Goal: Check status: Check status

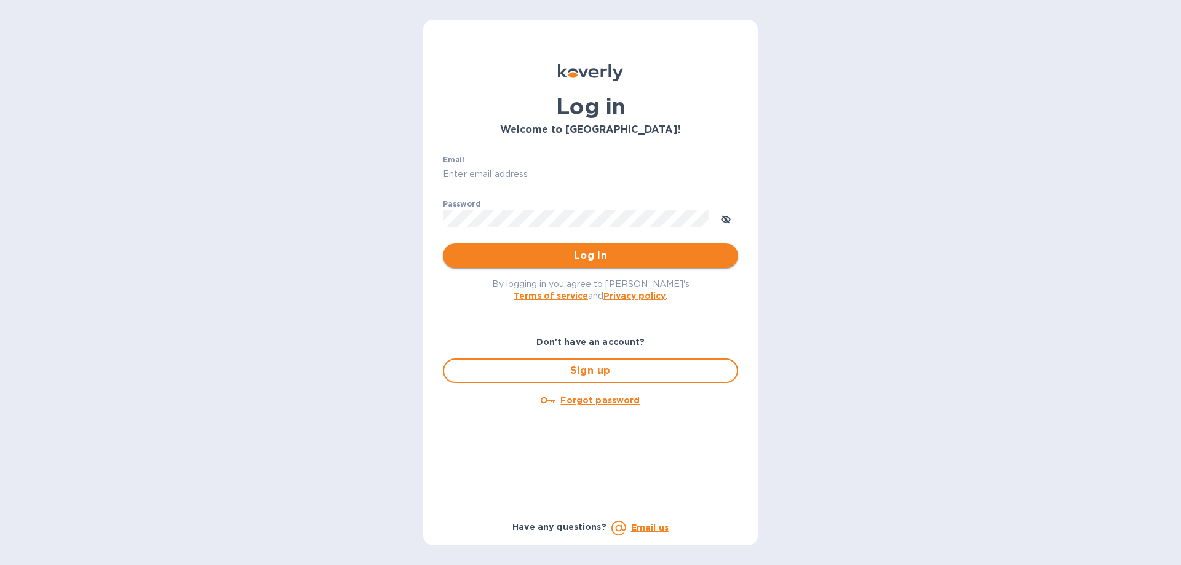
type input "david@elgcorporation.com"
click at [555, 254] on span "Log in" at bounding box center [591, 256] width 276 height 15
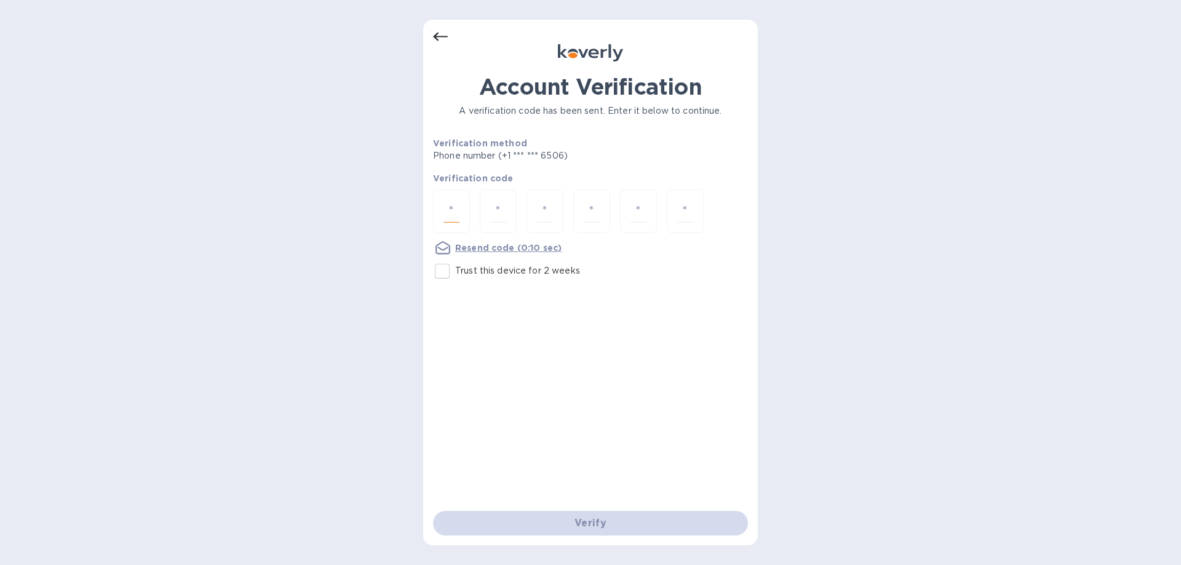
click at [449, 209] on input "number" at bounding box center [452, 211] width 16 height 23
click at [441, 272] on input "Trust this device for 2 weeks" at bounding box center [442, 271] width 26 height 26
checkbox input "true"
click at [445, 212] on input "number" at bounding box center [452, 211] width 16 height 23
click at [465, 207] on div at bounding box center [451, 212] width 37 height 44
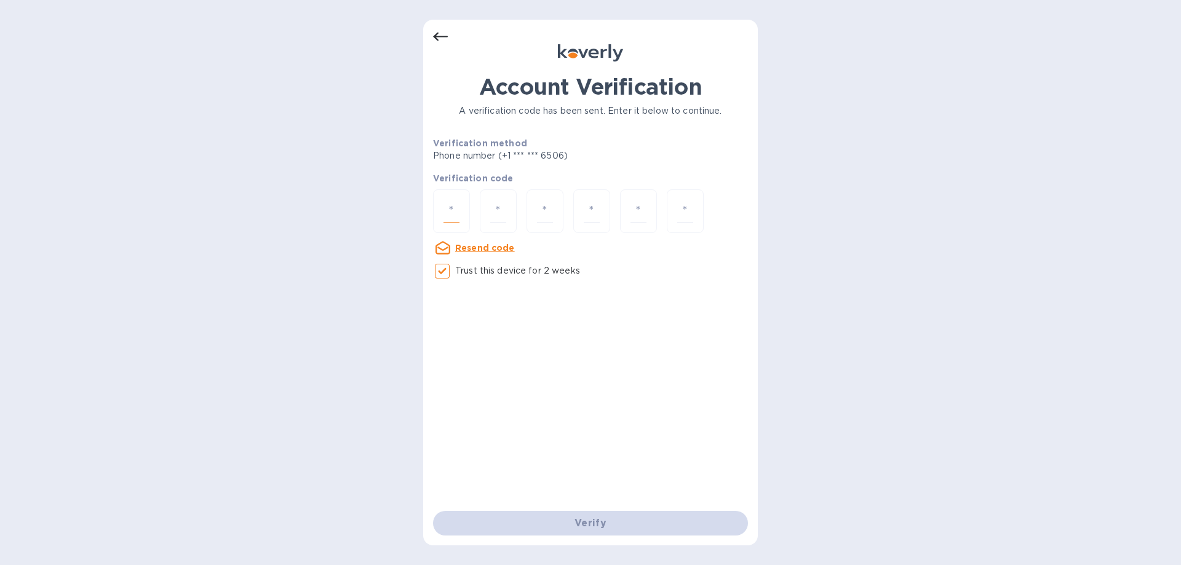
type input "9"
type input "5"
type input "1"
type input "7"
type input "0"
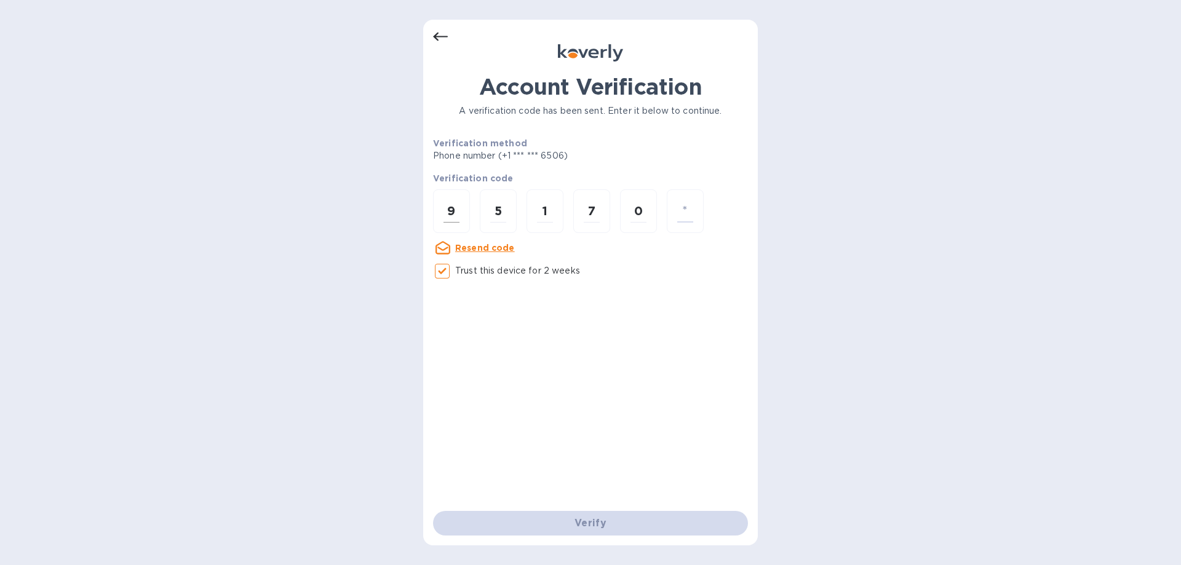
type input "5"
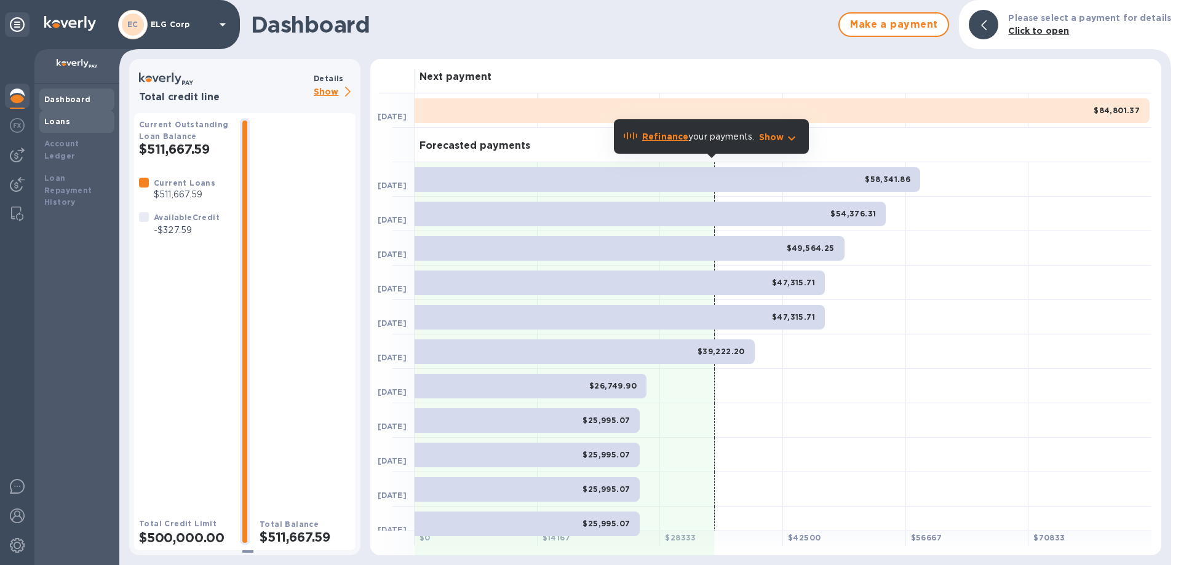
click at [54, 125] on b "Loans" at bounding box center [57, 121] width 26 height 9
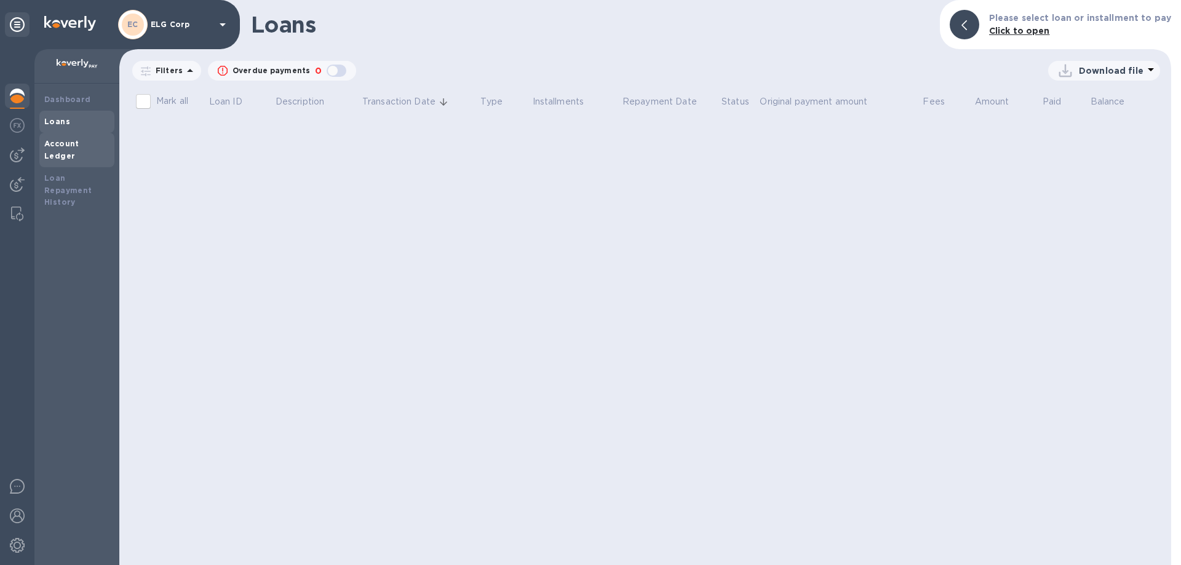
click at [76, 142] on b "Account Ledger" at bounding box center [61, 150] width 35 height 22
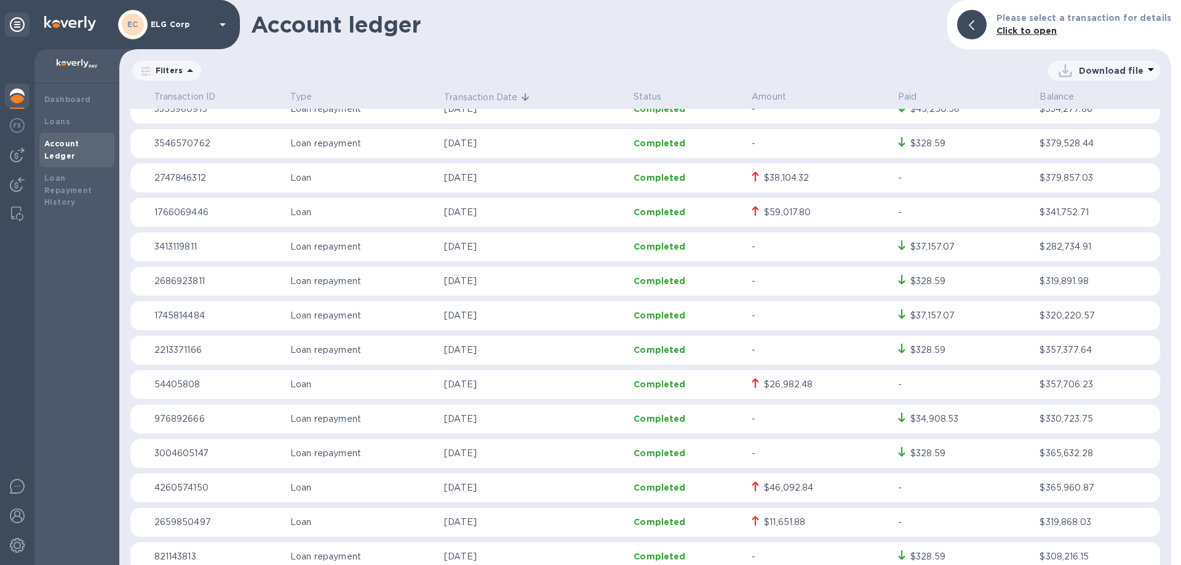
scroll to position [554, 0]
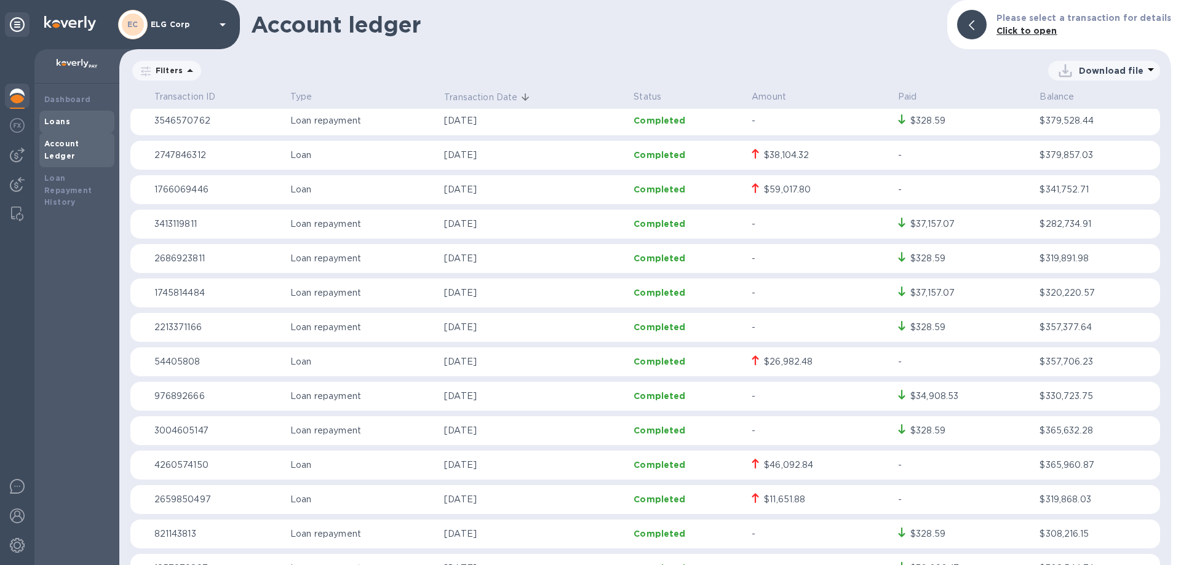
click at [71, 123] on div "Loans" at bounding box center [76, 122] width 65 height 12
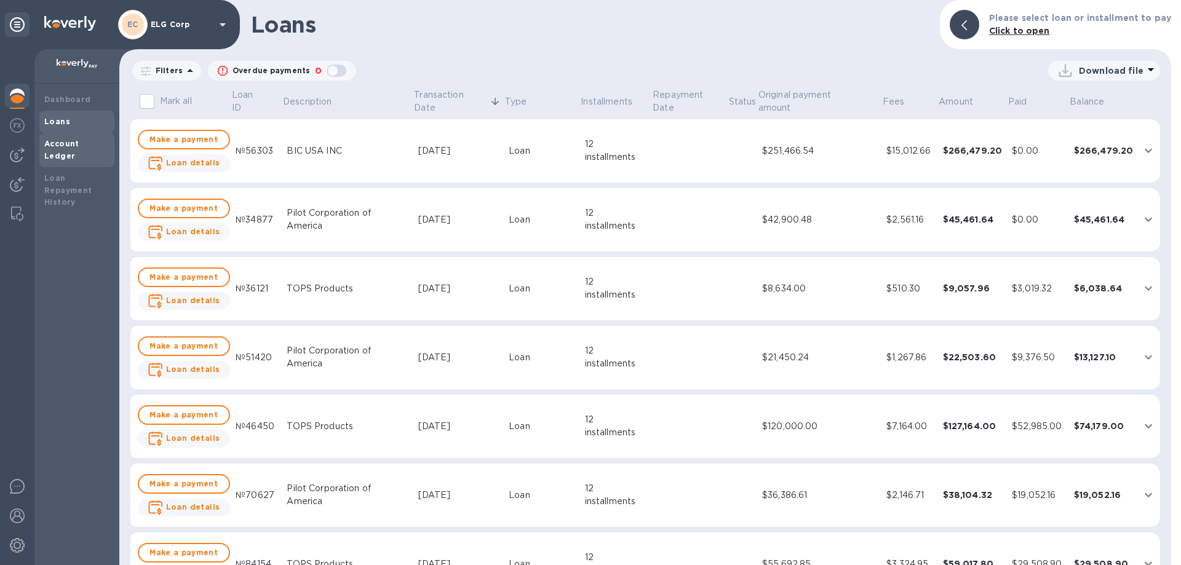
click at [79, 142] on b "Account Ledger" at bounding box center [61, 150] width 35 height 22
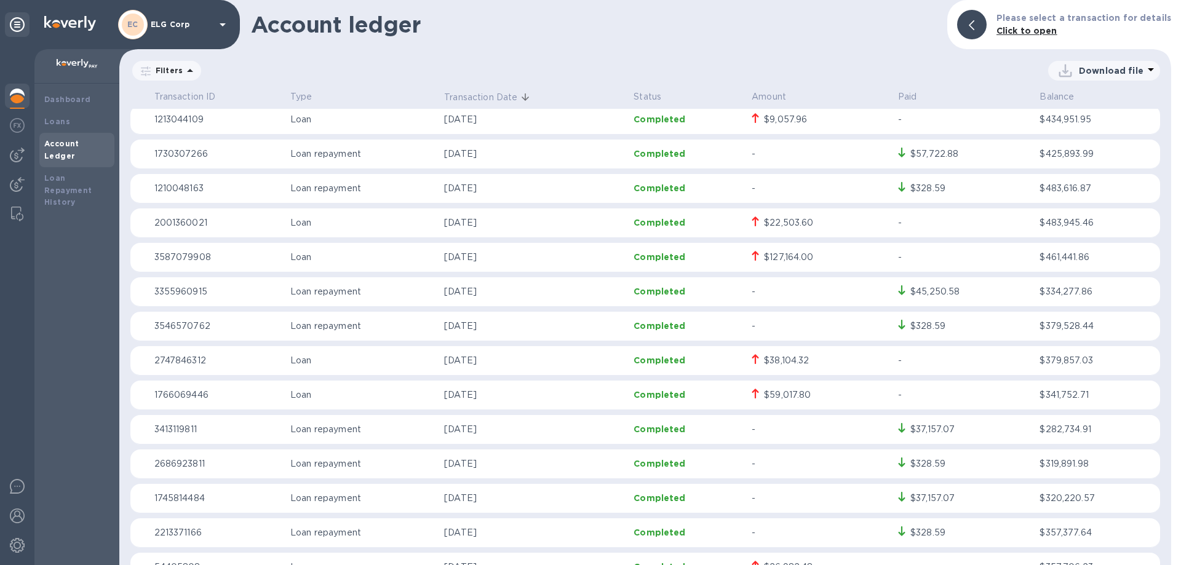
scroll to position [369, 0]
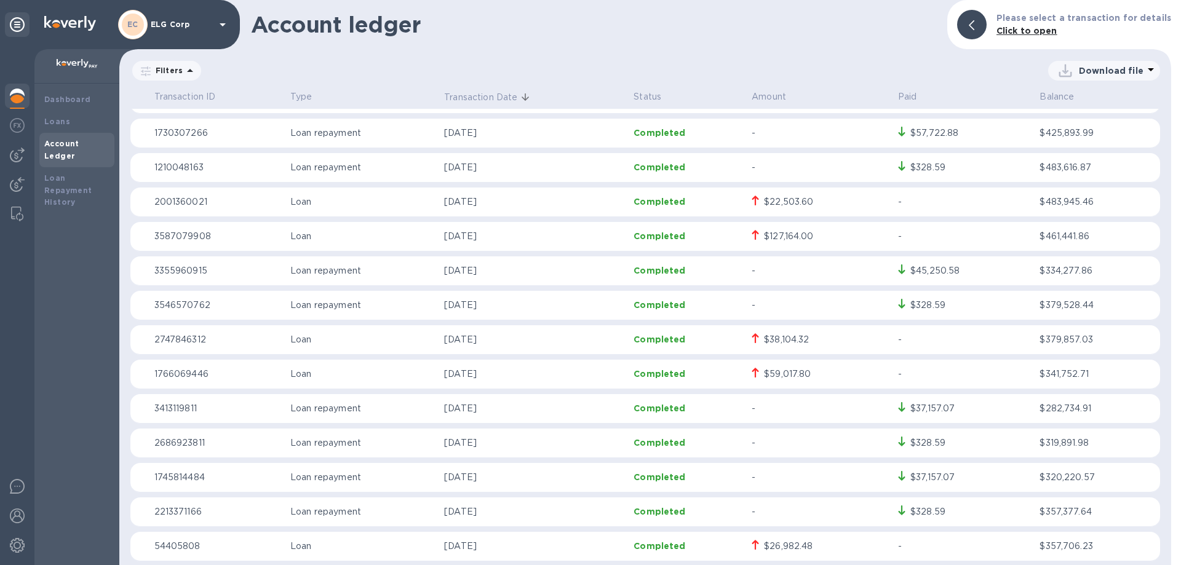
click at [1075, 131] on p "$425,893.99" at bounding box center [1098, 133] width 116 height 13
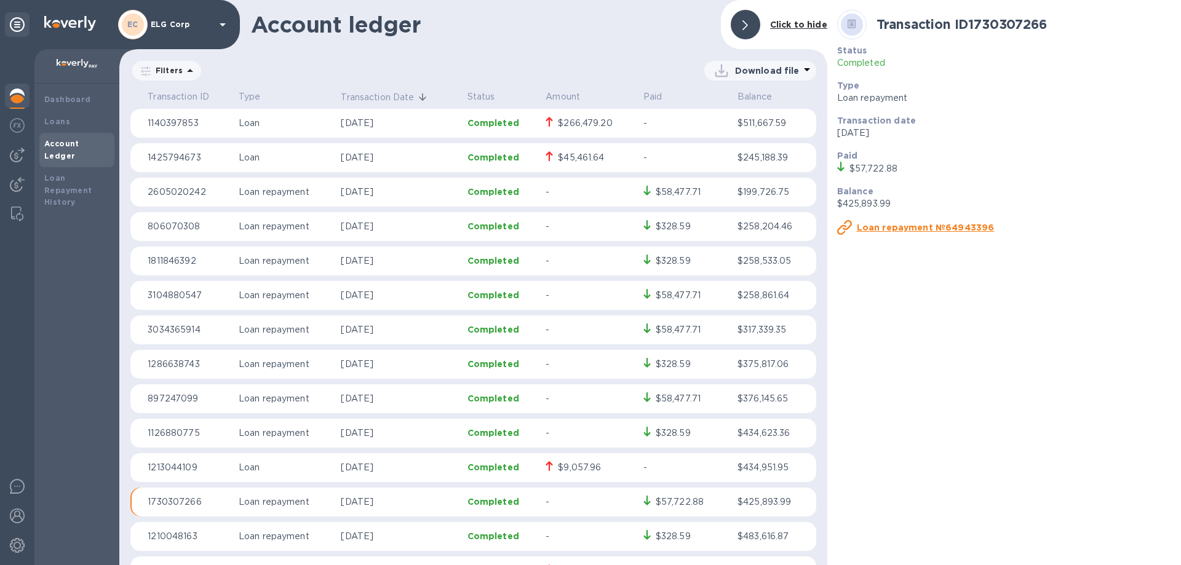
click at [577, 118] on div "$266,479.20" at bounding box center [585, 123] width 54 height 13
click at [71, 119] on div "Loans" at bounding box center [76, 122] width 65 height 12
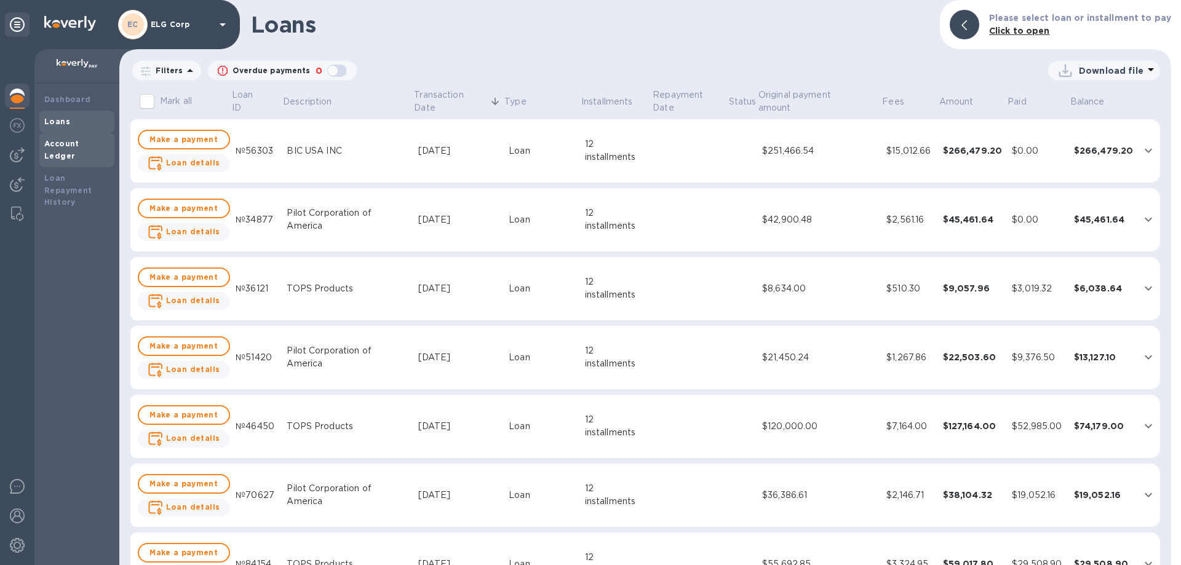
drag, startPoint x: 66, startPoint y: 141, endPoint x: 48, endPoint y: 147, distance: 19.5
click at [66, 141] on b "Account Ledger" at bounding box center [61, 150] width 35 height 22
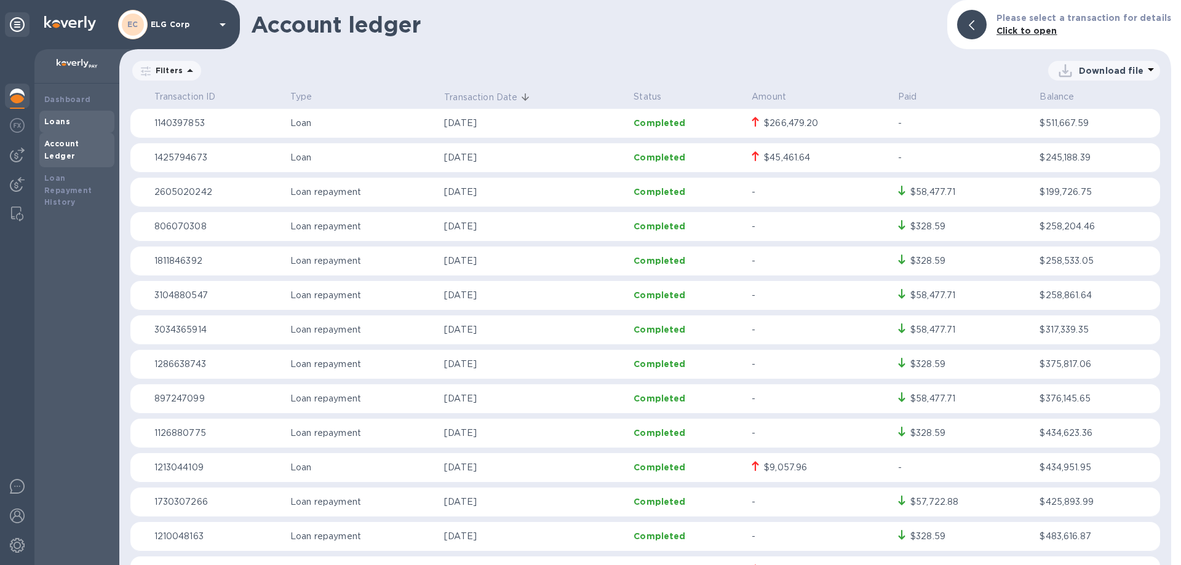
click at [56, 119] on b "Loans" at bounding box center [57, 121] width 26 height 9
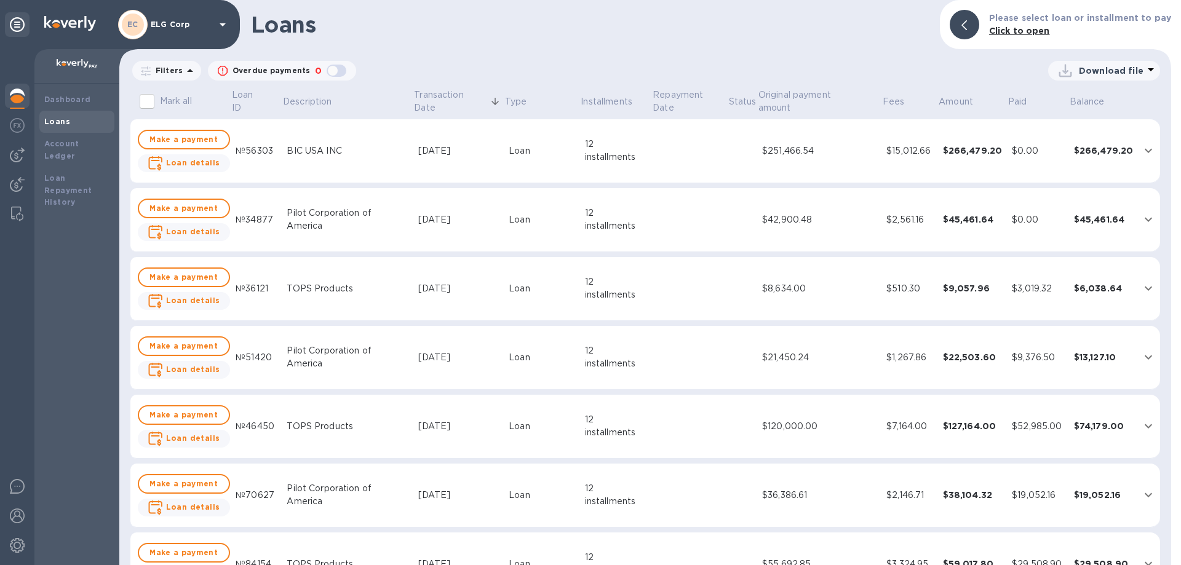
click at [200, 164] on b "Loan details" at bounding box center [193, 162] width 54 height 9
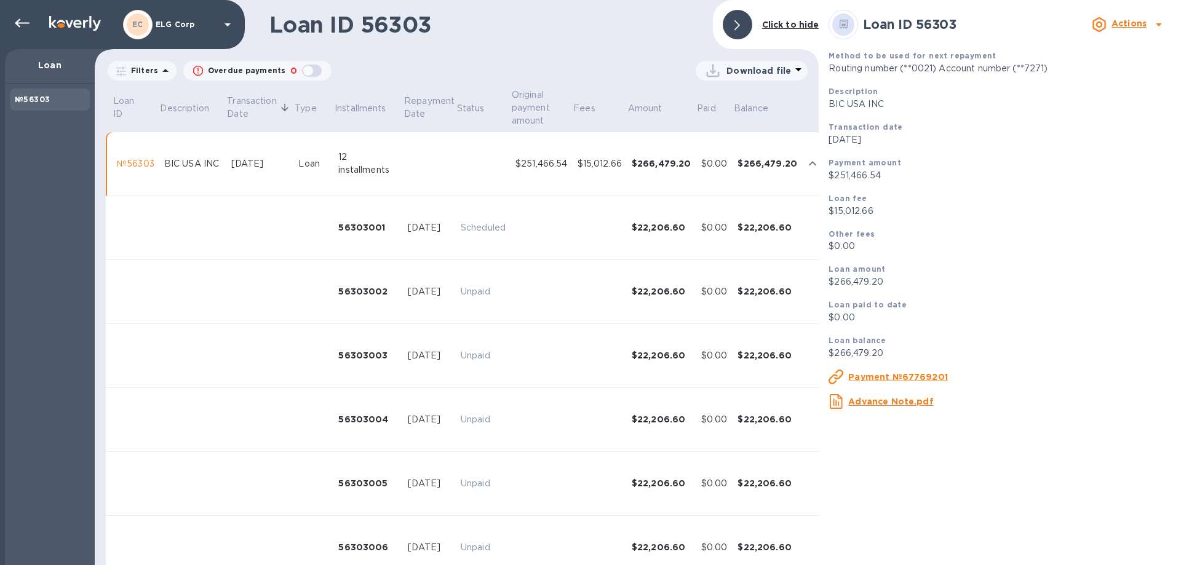
click at [901, 375] on u "Payment №67769201" at bounding box center [898, 377] width 100 height 10
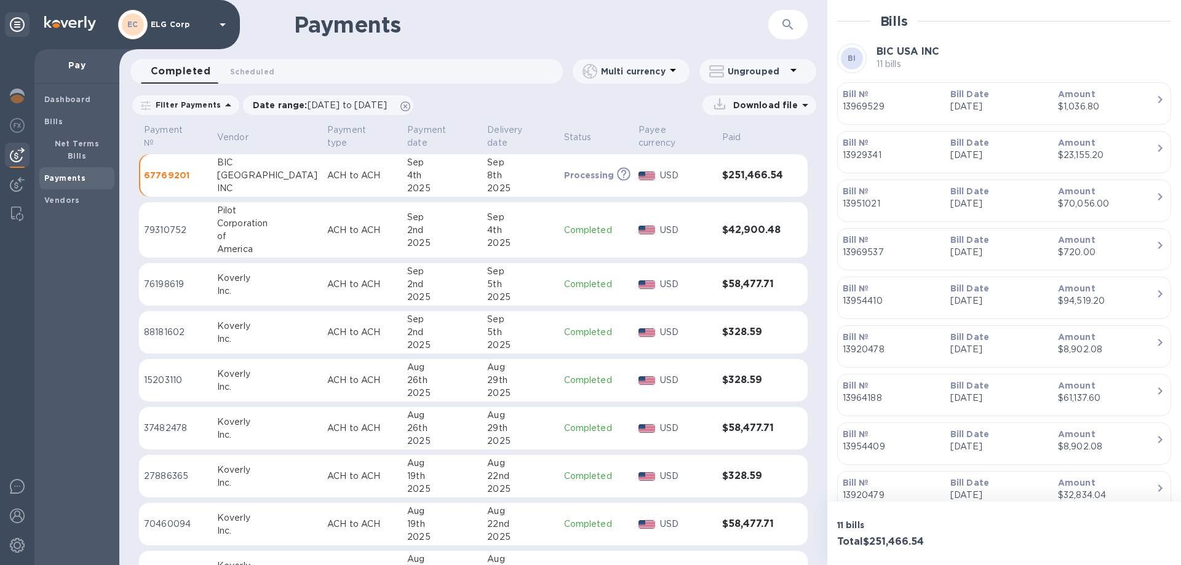
scroll to position [137, 0]
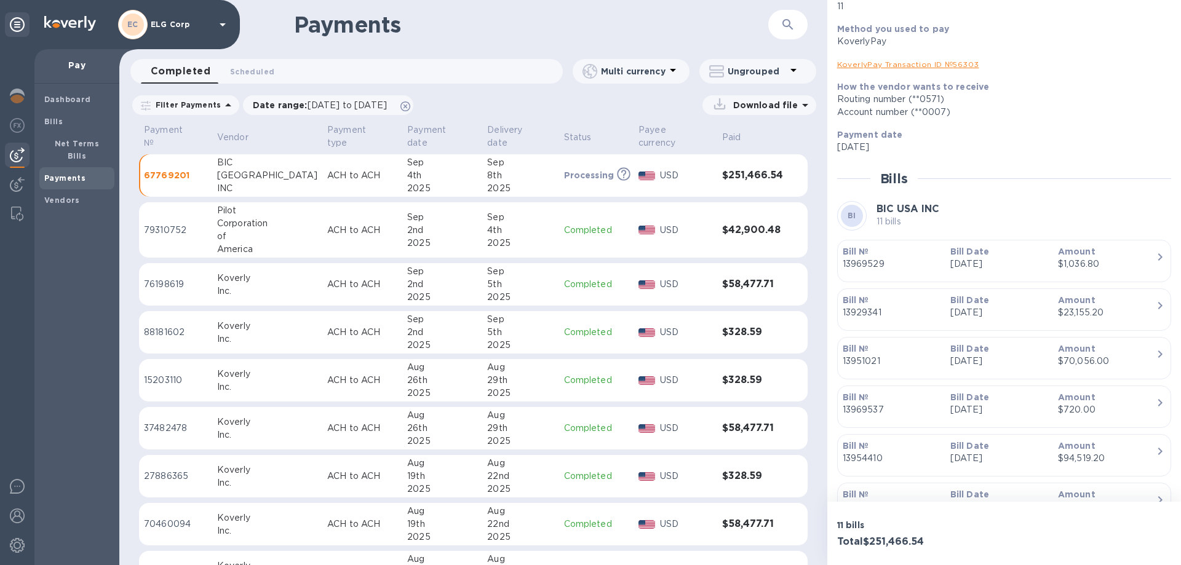
click at [221, 22] on icon at bounding box center [222, 24] width 15 height 15
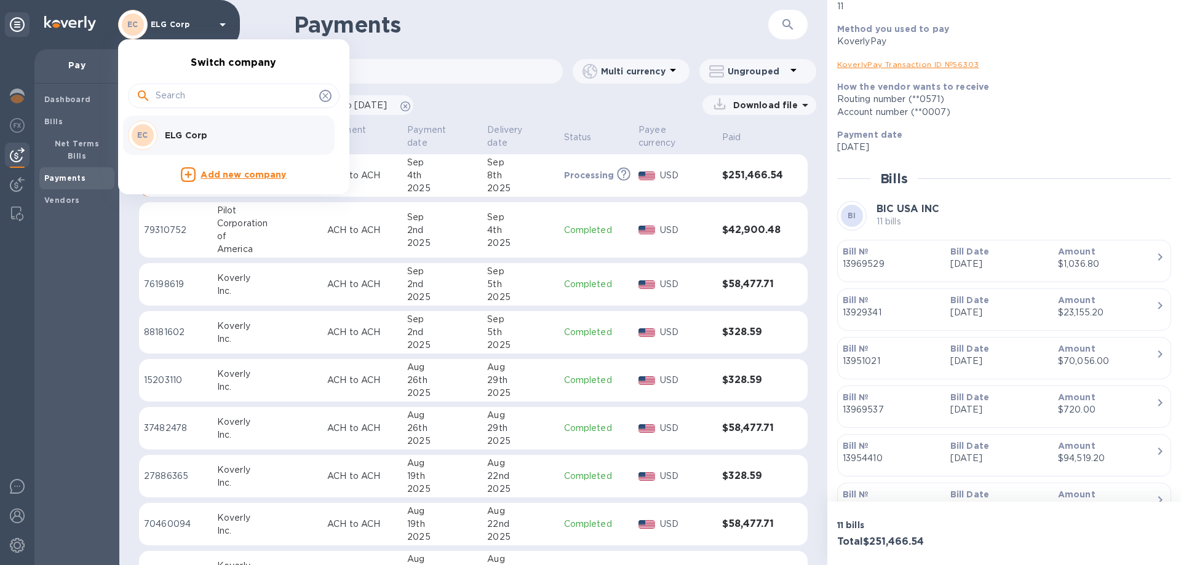
click at [17, 521] on div at bounding box center [590, 282] width 1181 height 565
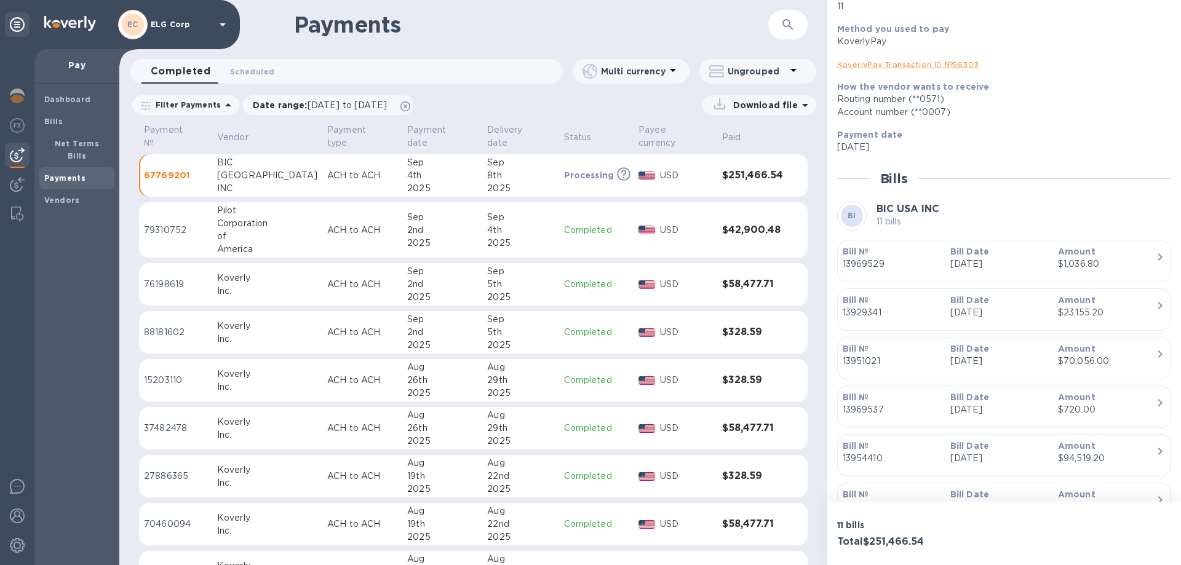
click at [17, 544] on img at bounding box center [17, 545] width 15 height 15
